Goal: Check status: Check status

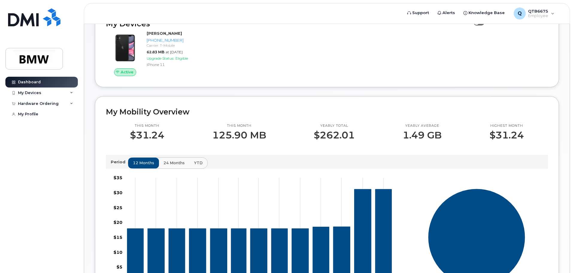
scroll to position [120, 0]
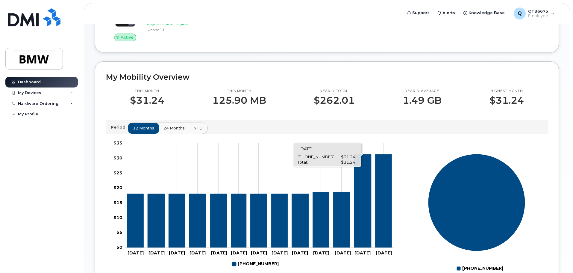
click at [365, 200] on icon "864-631-8593" at bounding box center [362, 200] width 17 height 93
click at [382, 201] on icon "864-631-8593" at bounding box center [383, 200] width 16 height 93
click at [382, 200] on icon "864-631-8593" at bounding box center [383, 200] width 16 height 93
click at [383, 199] on icon "864-631-8593" at bounding box center [383, 200] width 16 height 93
click at [38, 95] on div "My Devices" at bounding box center [41, 92] width 72 height 11
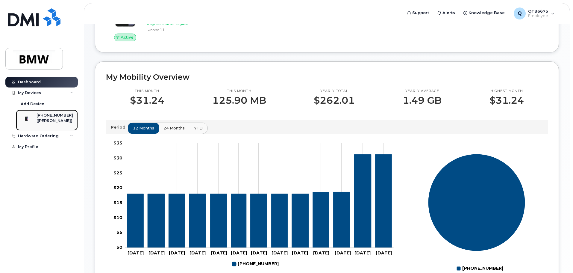
click at [48, 120] on div "([PERSON_NAME])" at bounding box center [55, 120] width 37 height 5
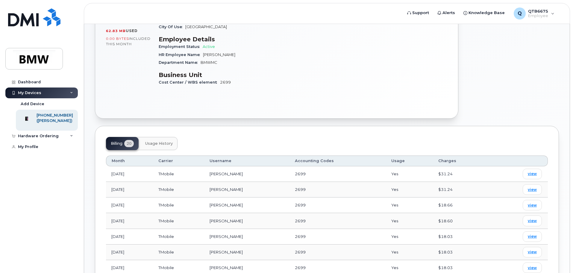
scroll to position [150, 0]
click at [532, 186] on span "view" at bounding box center [532, 188] width 9 height 5
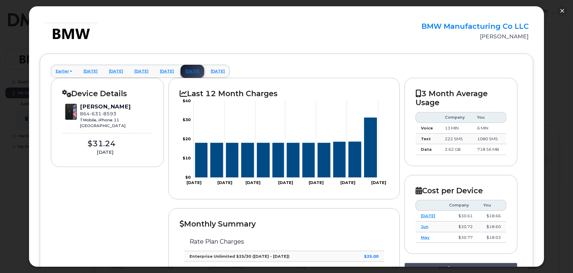
scroll to position [0, 0]
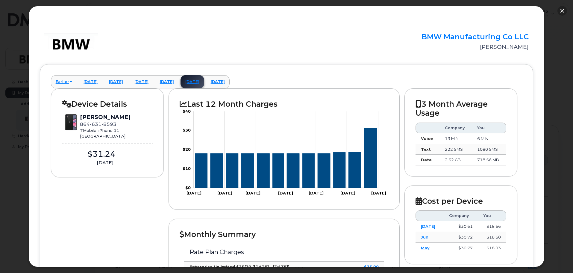
click at [560, 7] on button "button" at bounding box center [562, 11] width 10 height 10
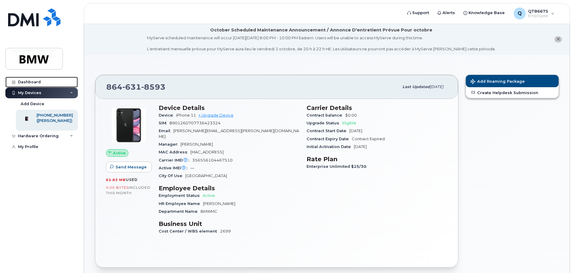
drag, startPoint x: 30, startPoint y: 79, endPoint x: 34, endPoint y: 94, distance: 15.1
click at [30, 79] on link "Dashboard" at bounding box center [41, 82] width 72 height 11
